Goal: Find specific page/section: Find specific page/section

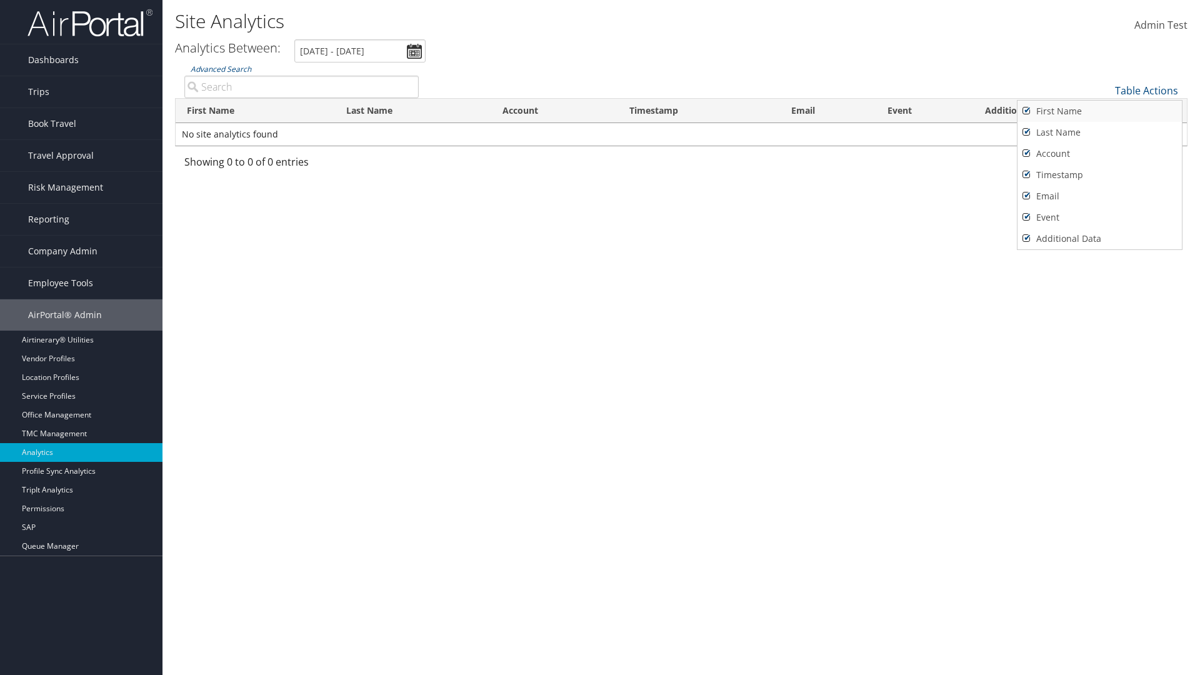
click at [1097, 111] on link "First Name" at bounding box center [1099, 111] width 164 height 21
click at [1097, 132] on link "Last Name" at bounding box center [1099, 132] width 164 height 21
click at [1097, 154] on link "Account" at bounding box center [1099, 153] width 164 height 21
click at [1097, 175] on link "Timestamp" at bounding box center [1099, 174] width 164 height 21
click at [1097, 196] on link "Email" at bounding box center [1099, 196] width 164 height 21
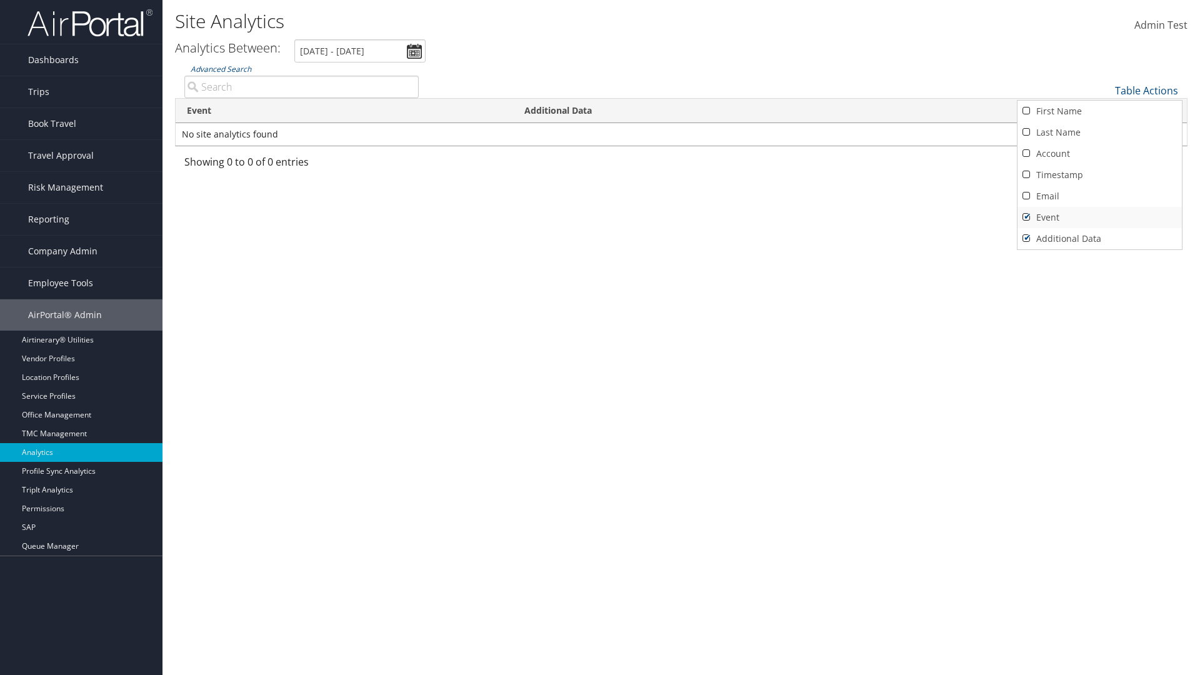
click at [1097, 217] on link "Event" at bounding box center [1099, 217] width 164 height 21
click at [1097, 239] on link "Additional Data" at bounding box center [1099, 238] width 164 height 21
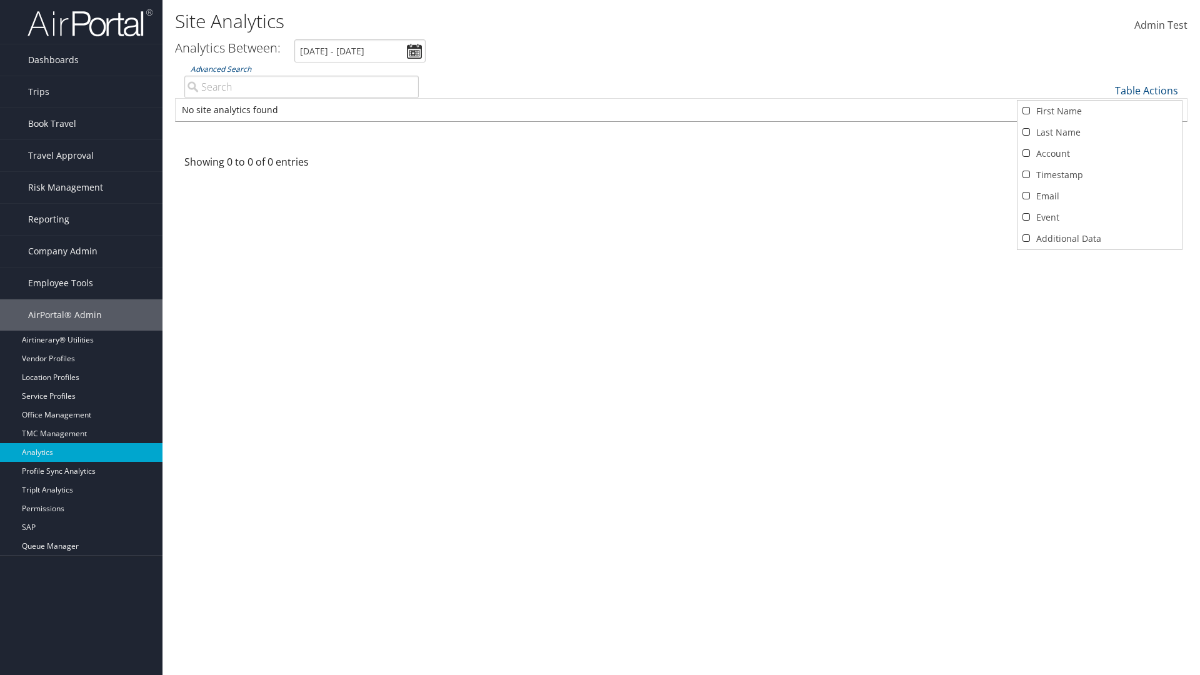
click at [600, 337] on div at bounding box center [600, 337] width 1200 height 675
click at [1147, 91] on link "Table Actions" at bounding box center [1146, 91] width 63 height 14
click at [1097, 110] on link "Column Visibility" at bounding box center [1099, 109] width 164 height 21
click at [1097, 111] on link "First Name" at bounding box center [1099, 111] width 164 height 21
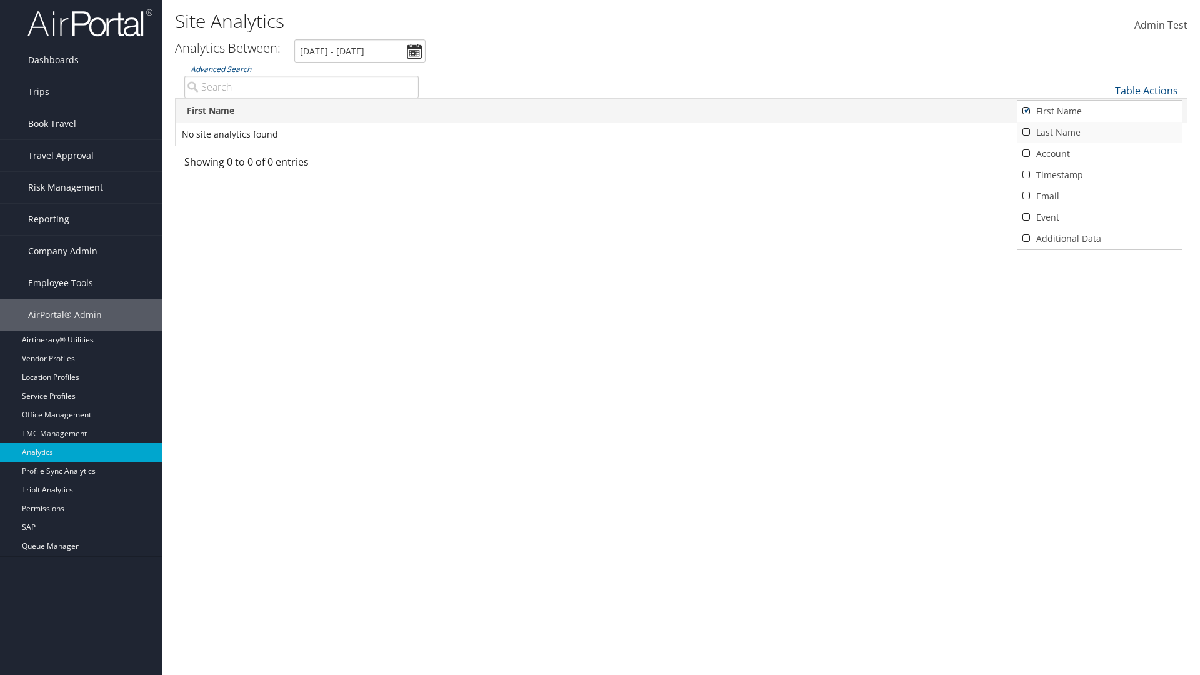
click at [1097, 132] on link "Last Name" at bounding box center [1099, 132] width 164 height 21
click at [1097, 154] on link "Account" at bounding box center [1099, 153] width 164 height 21
click at [1097, 175] on link "Timestamp" at bounding box center [1099, 174] width 164 height 21
click at [1097, 196] on link "Email" at bounding box center [1099, 196] width 164 height 21
click at [1097, 217] on link "Event" at bounding box center [1099, 217] width 164 height 21
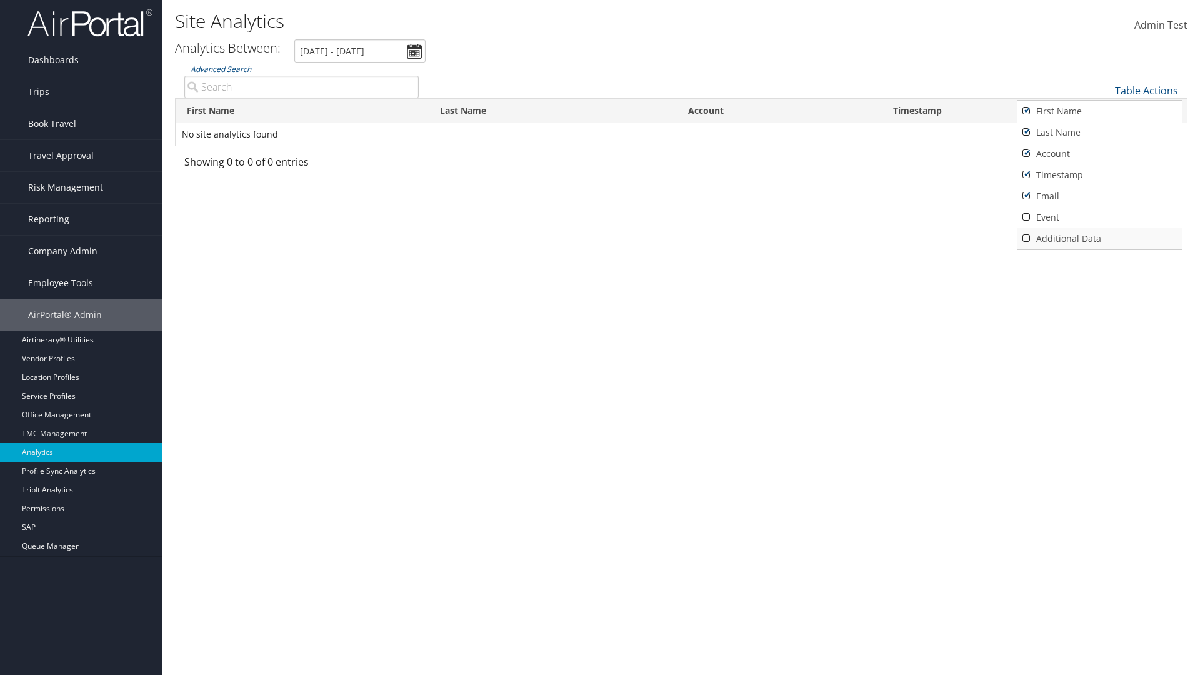
click at [1097, 239] on link "Additional Data" at bounding box center [1099, 238] width 164 height 21
click at [600, 337] on div at bounding box center [600, 337] width 1200 height 675
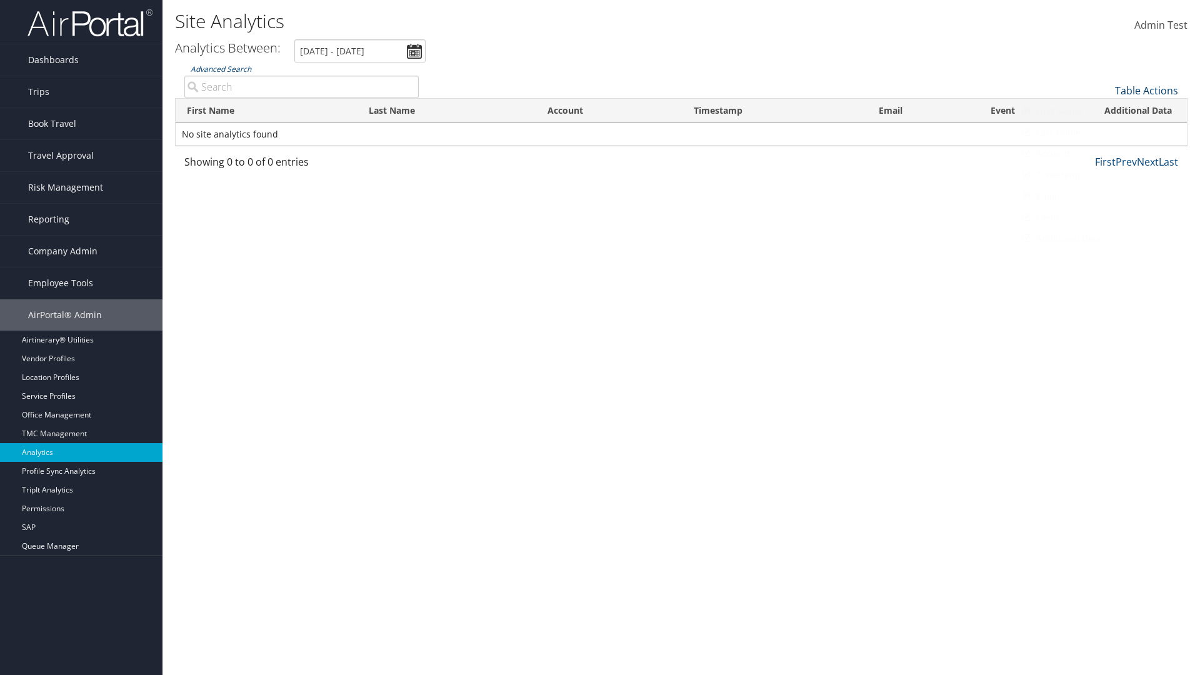
click at [1147, 91] on link "Table Actions" at bounding box center [1146, 91] width 63 height 14
click at [1097, 132] on link "25" at bounding box center [1099, 132] width 164 height 21
click at [1147, 91] on link "Table Actions" at bounding box center [1146, 91] width 63 height 14
click at [1097, 131] on link "Page Length" at bounding box center [1099, 131] width 164 height 21
click at [1147, 91] on link "Table Actions" at bounding box center [1146, 91] width 63 height 14
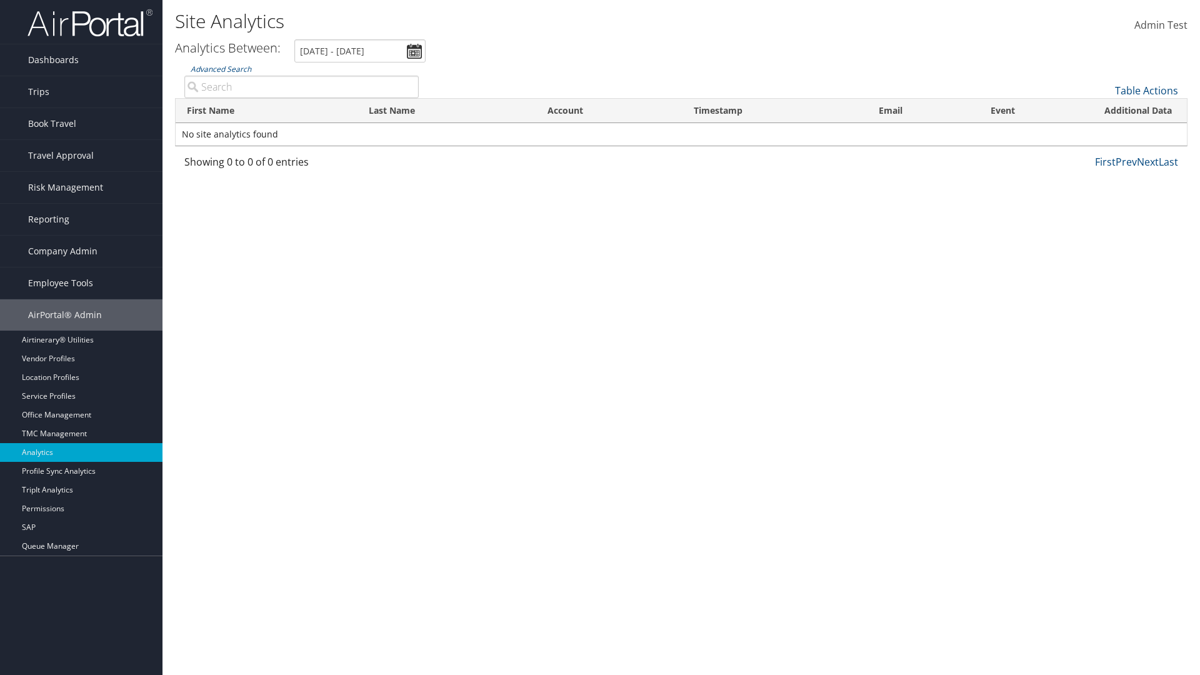
click at [266, 111] on th "First Name" at bounding box center [267, 111] width 182 height 24
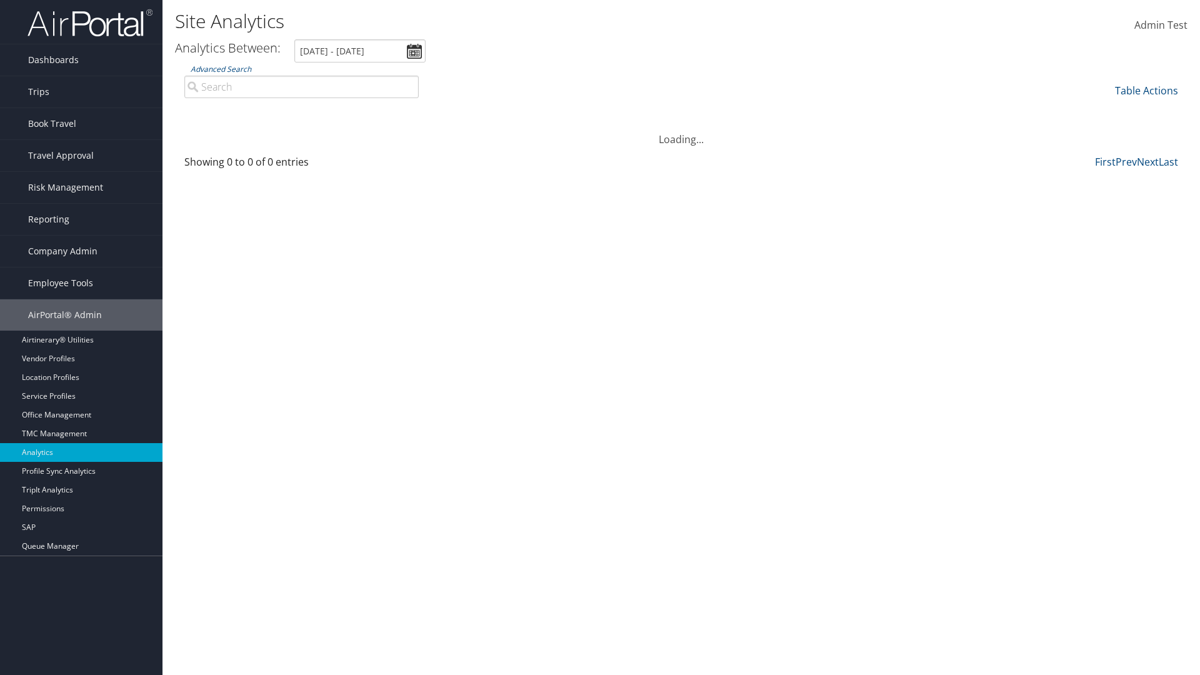
click at [446, 111] on th "Last Name" at bounding box center [446, 111] width 179 height 24
